Goal: Find specific page/section: Find specific page/section

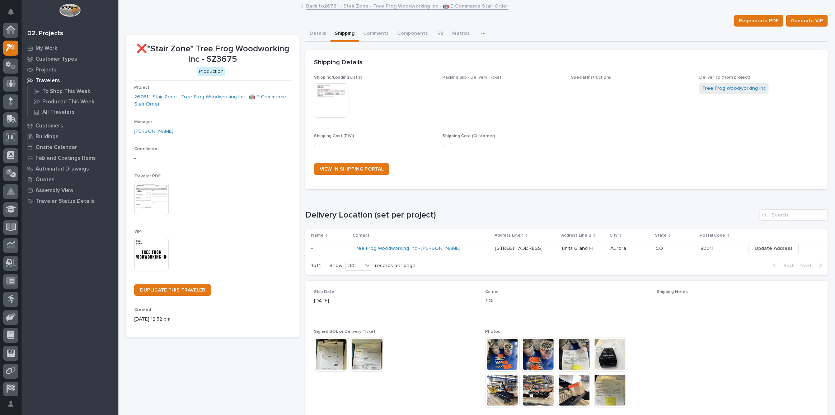
scroll to position [18, 0]
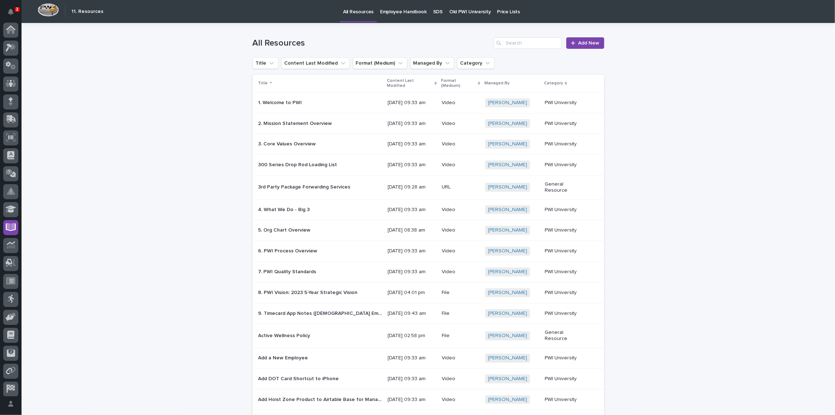
scroll to position [21, 0]
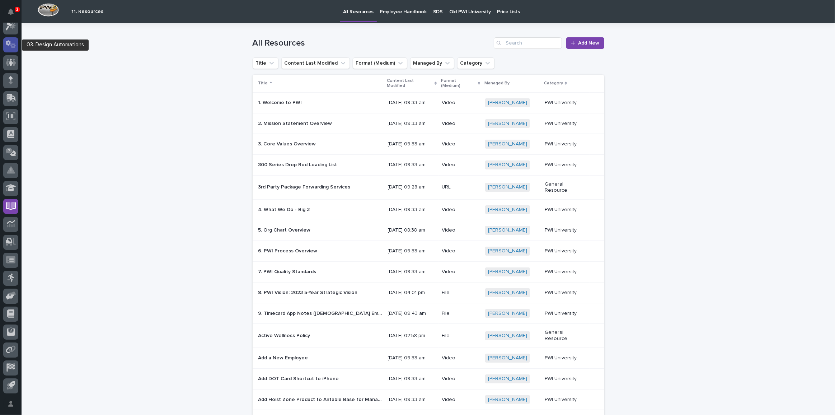
click at [8, 46] on icon at bounding box center [11, 44] width 10 height 8
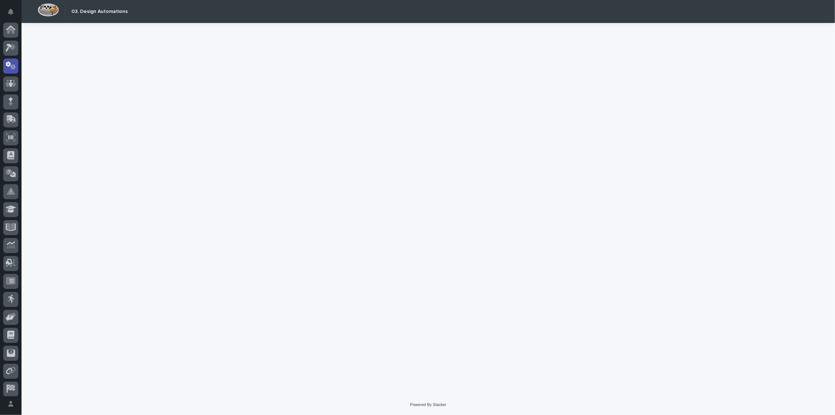
scroll to position [21, 0]
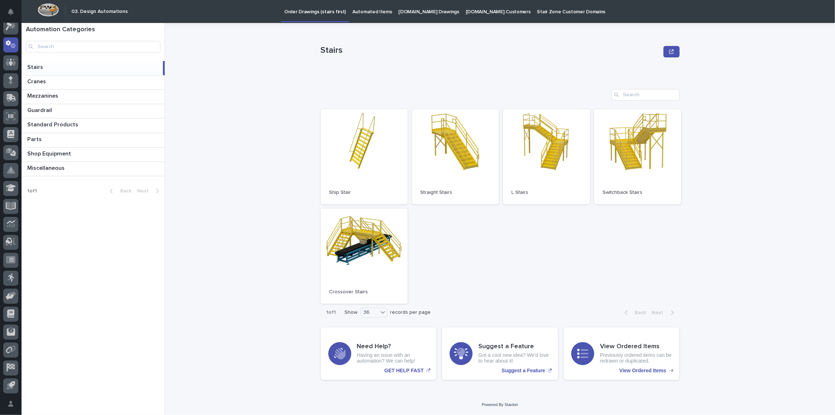
click at [411, 10] on p "[DOMAIN_NAME] Drawings" at bounding box center [429, 7] width 61 height 15
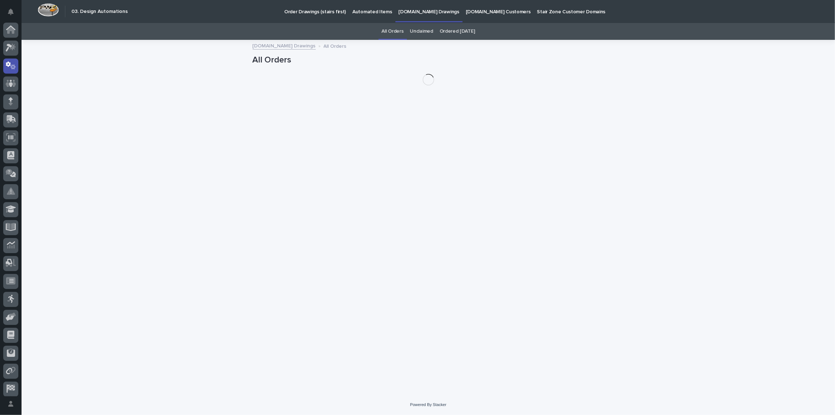
scroll to position [21, 0]
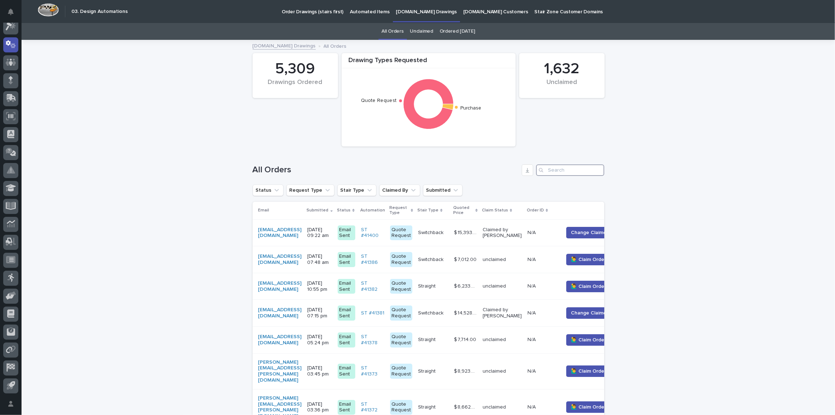
click at [587, 170] on input "Search" at bounding box center [570, 169] width 68 height 11
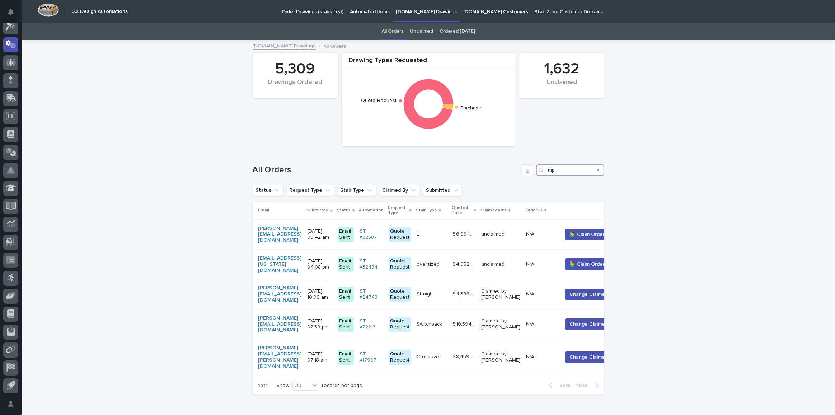
type input "m"
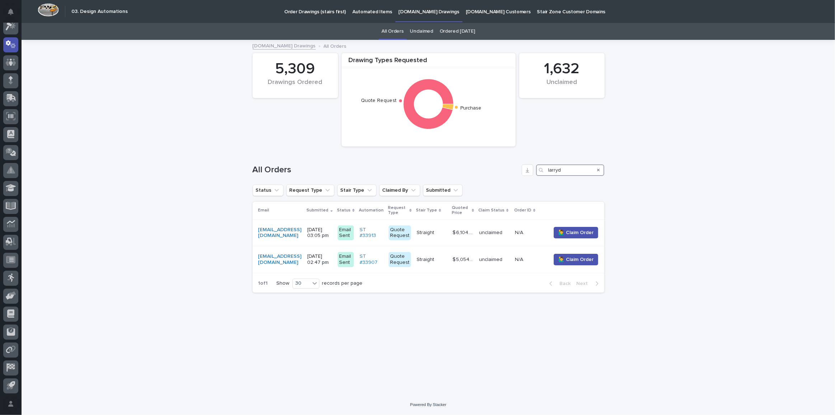
type input "larryd"
click at [13, 42] on div at bounding box center [10, 48] width 15 height 15
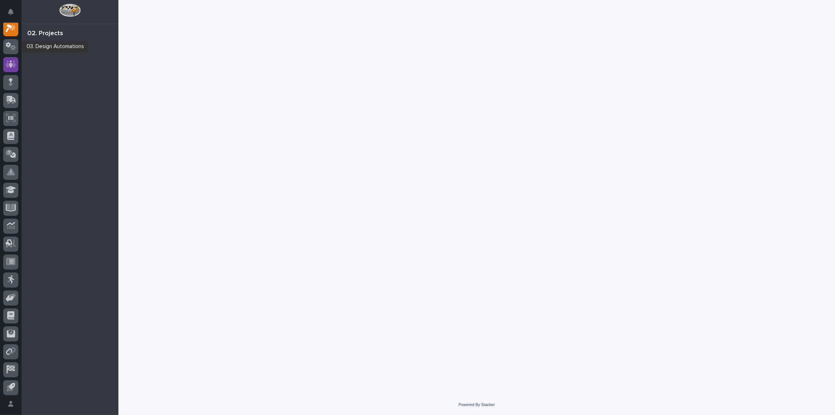
scroll to position [18, 0]
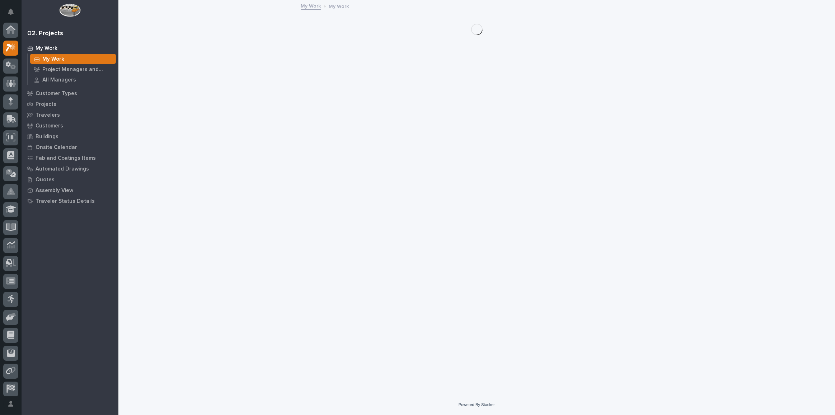
scroll to position [18, 0]
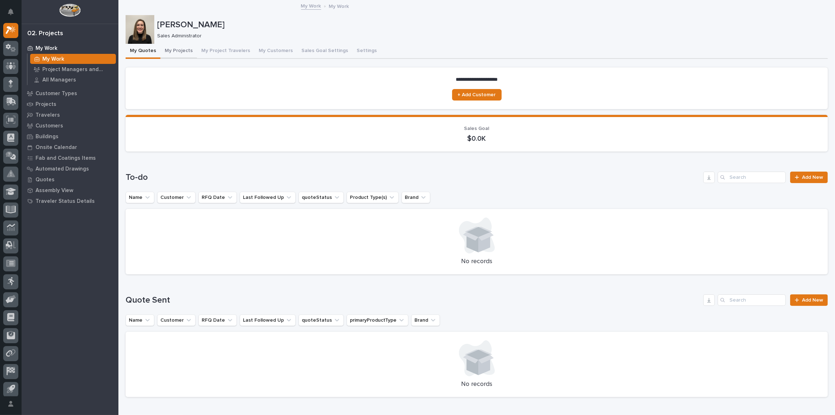
click at [162, 50] on button "My Projects" at bounding box center [178, 51] width 37 height 15
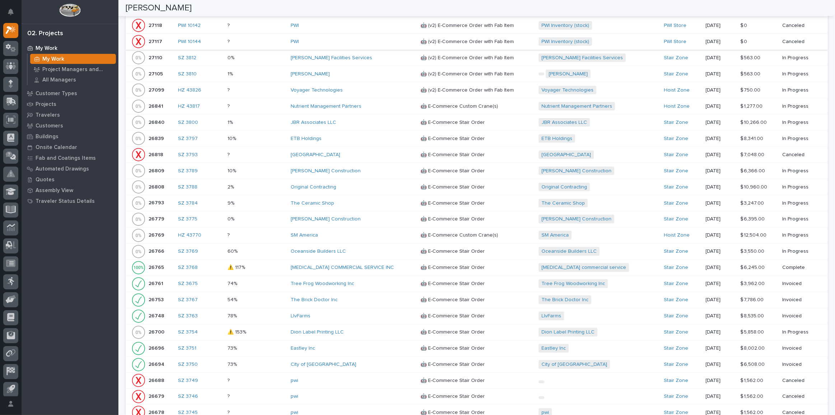
scroll to position [946, 0]
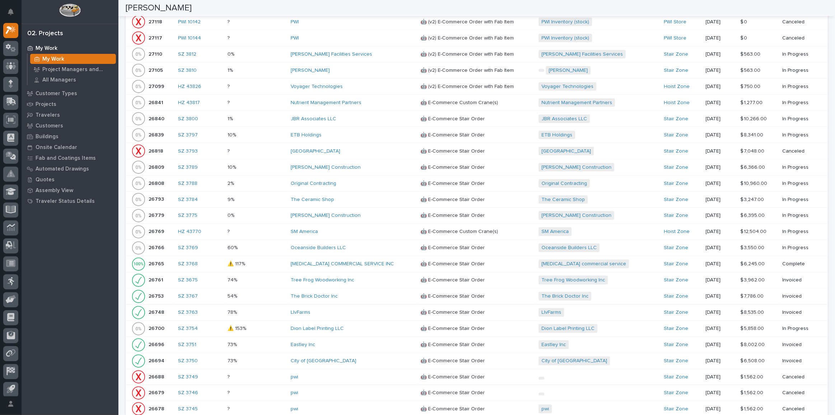
click at [355, 229] on div "SM America" at bounding box center [353, 232] width 124 height 6
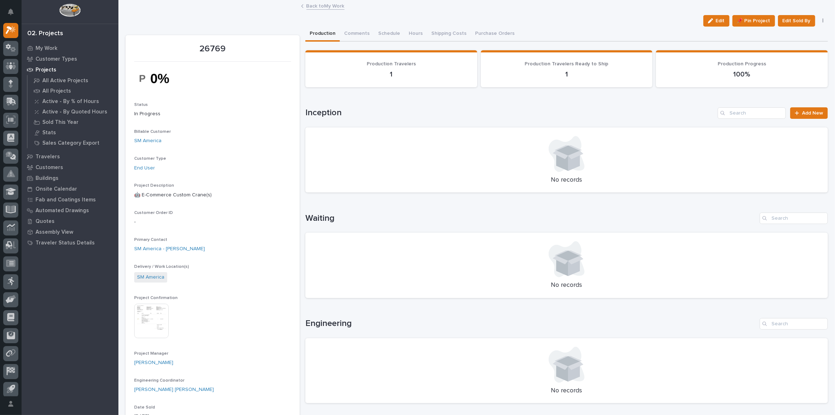
scroll to position [228, 0]
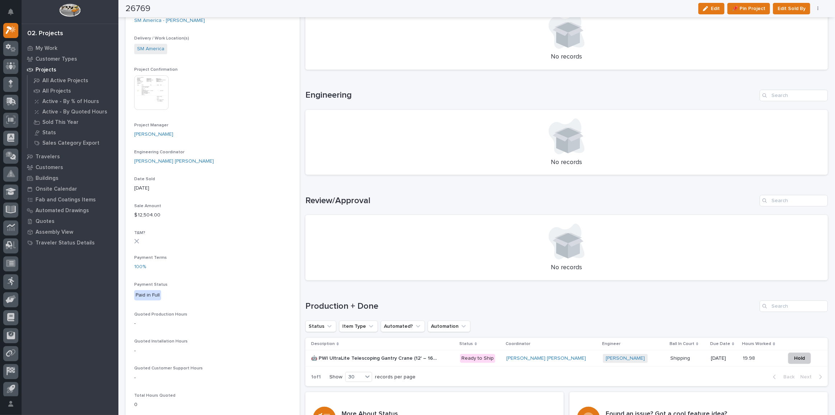
click at [452, 359] on div "🤖 PWI UltraLite Telescoping Gantry Crane (12' – 16' HUB Range) 🤖 PWI UltraLite …" at bounding box center [382, 359] width 143 height 12
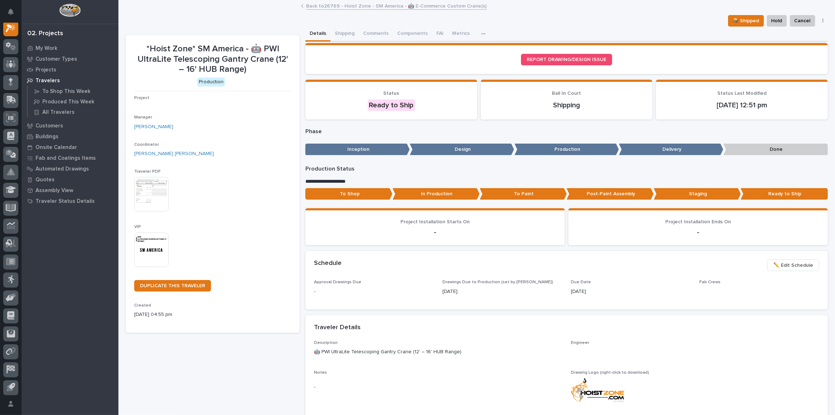
scroll to position [18, 0]
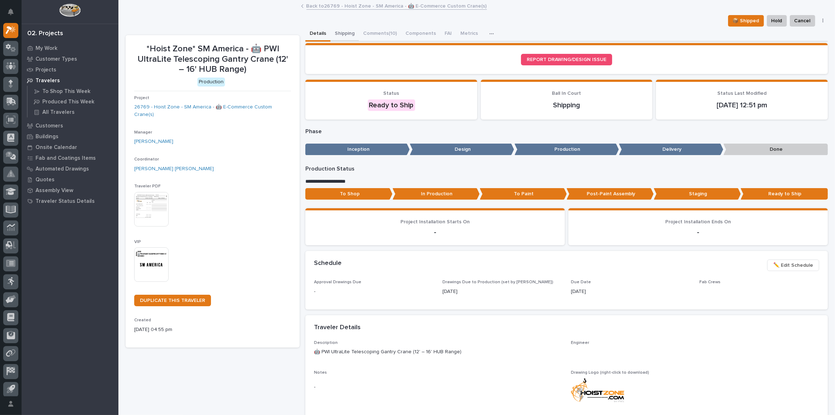
click at [342, 31] on button "Shipping" at bounding box center [345, 34] width 28 height 15
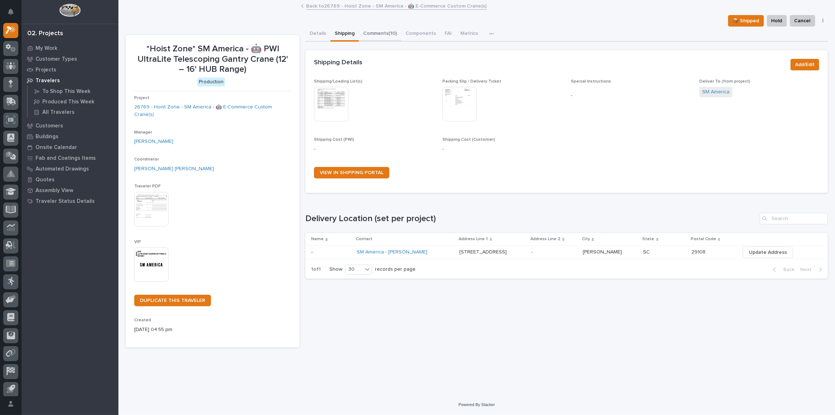
click at [377, 39] on button "Comments (10)" at bounding box center [380, 34] width 42 height 15
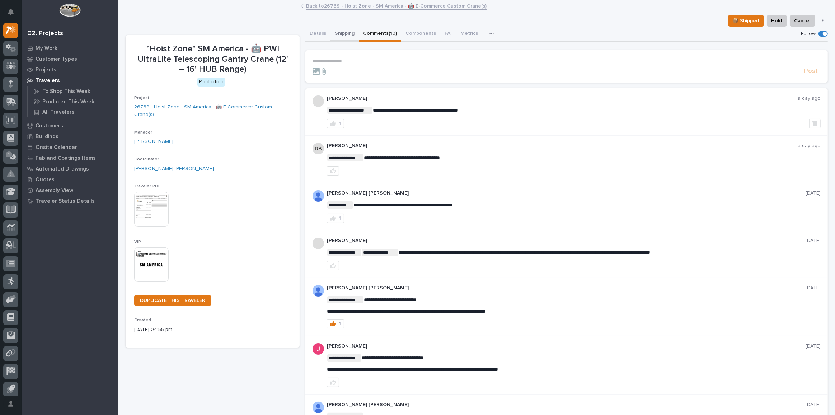
click at [341, 31] on button "Shipping" at bounding box center [345, 34] width 28 height 15
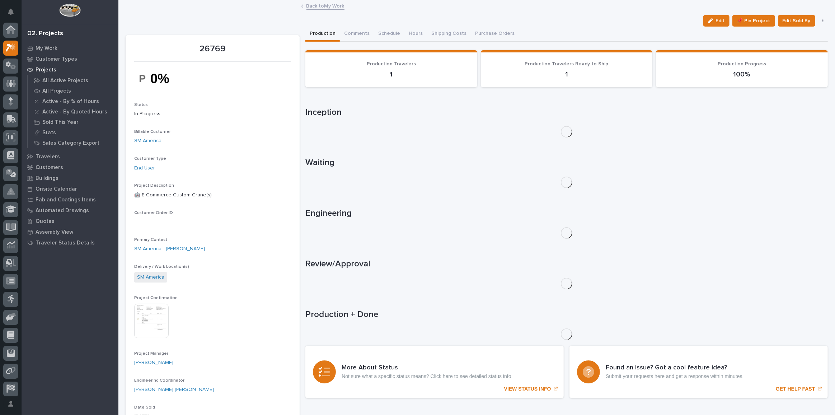
scroll to position [19, 0]
